Goal: Task Accomplishment & Management: Complete application form

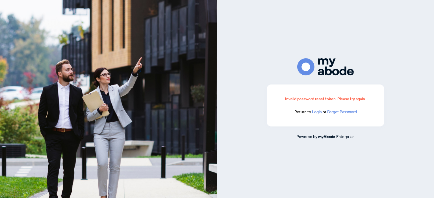
click at [317, 112] on link "Login" at bounding box center [317, 112] width 10 height 5
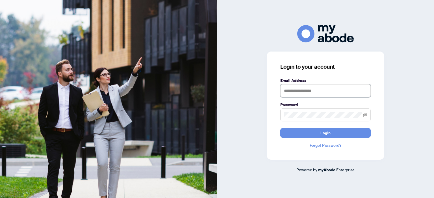
click at [287, 89] on input "text" at bounding box center [325, 90] width 90 height 13
type input "**********"
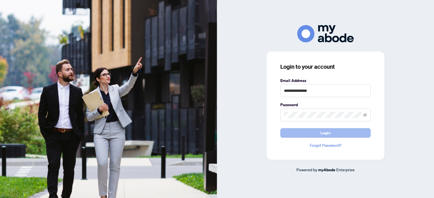
click at [312, 134] on button "Login" at bounding box center [325, 133] width 90 height 10
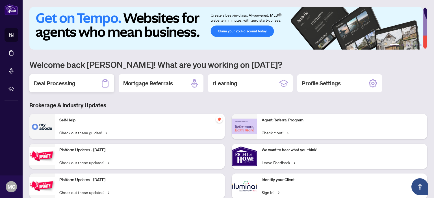
click at [68, 81] on h2 "Deal Processing" at bounding box center [54, 84] width 41 height 8
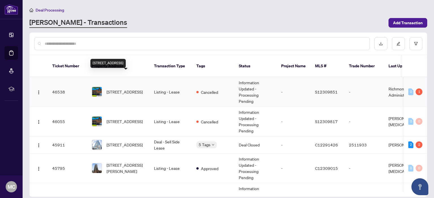
scroll to position [56, 0]
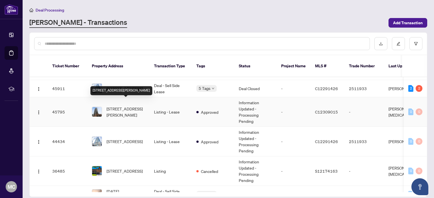
click at [128, 106] on span "1008-23 Sheppard Ave, Toronto, Ontario M2N 0C8, Canada" at bounding box center [125, 112] width 38 height 12
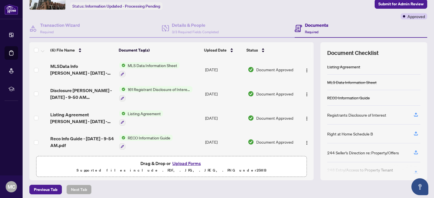
scroll to position [37, 0]
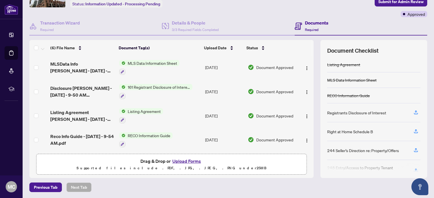
click at [181, 161] on button "Upload Forms" at bounding box center [186, 161] width 32 height 7
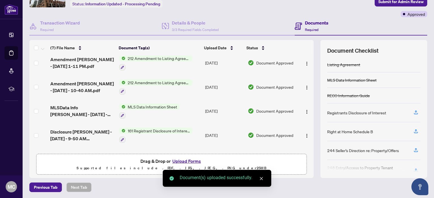
scroll to position [0, 0]
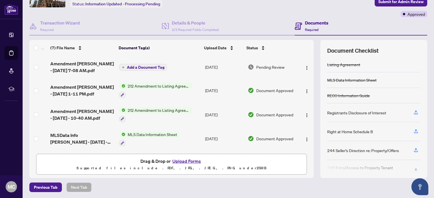
click at [147, 65] on span "Add a Document Tag" at bounding box center [146, 67] width 38 height 4
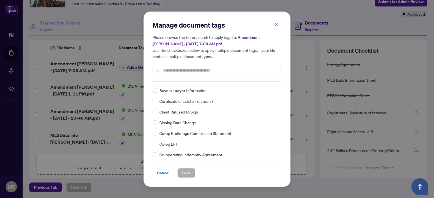
scroll to position [226, 0]
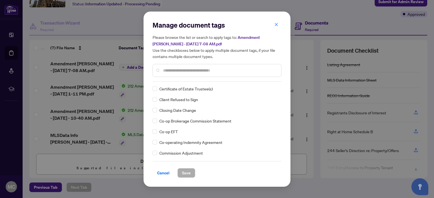
click at [166, 69] on input "text" at bounding box center [219, 70] width 113 height 6
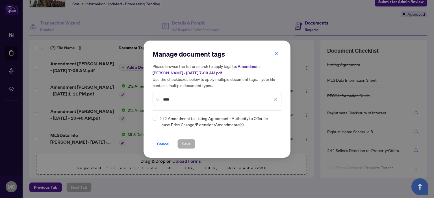
scroll to position [0, 0]
type input "***"
click at [187, 144] on span "Save" at bounding box center [186, 144] width 9 height 9
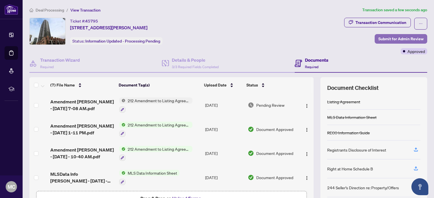
click at [397, 38] on span "Submit for Admin Review" at bounding box center [400, 38] width 45 height 9
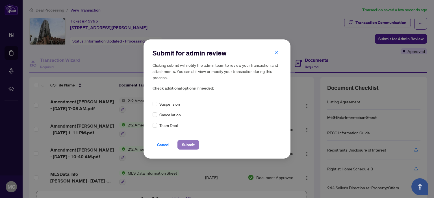
click at [184, 144] on span "Submit" at bounding box center [188, 145] width 13 height 9
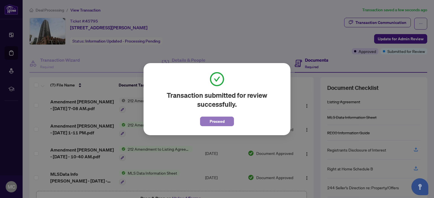
click at [222, 122] on span "Proceed" at bounding box center [216, 121] width 15 height 9
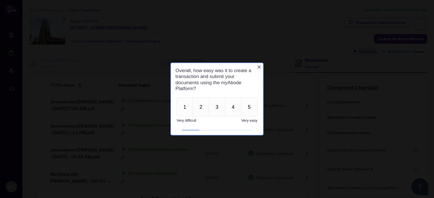
click at [258, 65] on icon "Close button" at bounding box center [259, 67] width 5 height 5
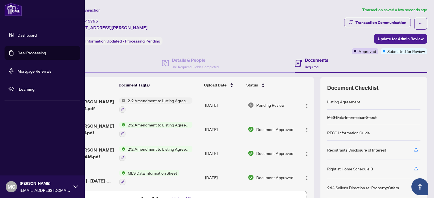
click at [10, 185] on span "MC" at bounding box center [12, 187] width 8 height 8
click at [24, 154] on span "Logout" at bounding box center [22, 153] width 13 height 9
